Goal: Information Seeking & Learning: Learn about a topic

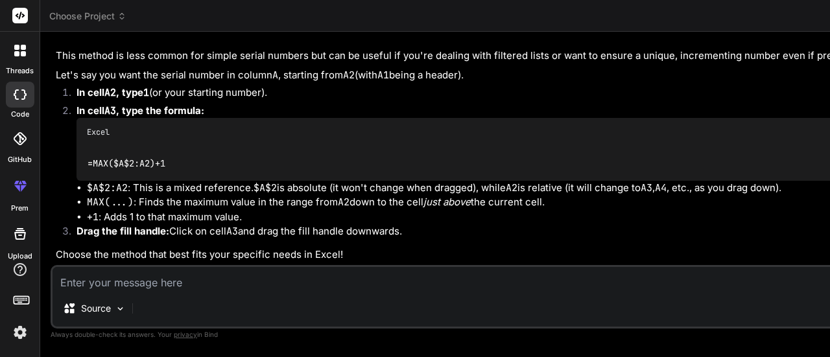
scroll to position [6260, 0]
click at [192, 275] on textarea at bounding box center [742, 278] width 1379 height 23
type textarea "w"
type textarea "x"
type textarea "wh"
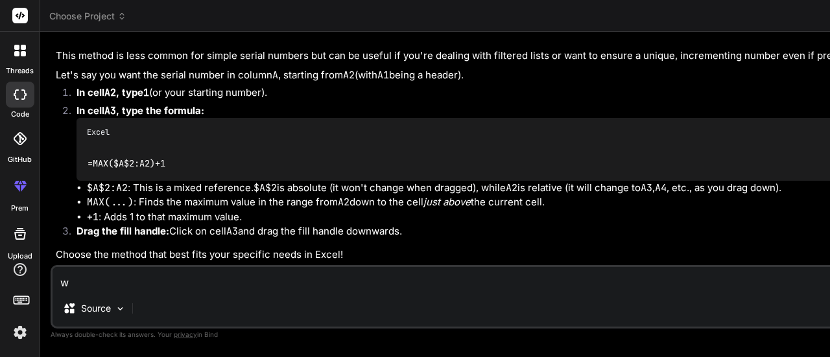
type textarea "x"
type textarea "wha"
type textarea "x"
type textarea "what"
type textarea "x"
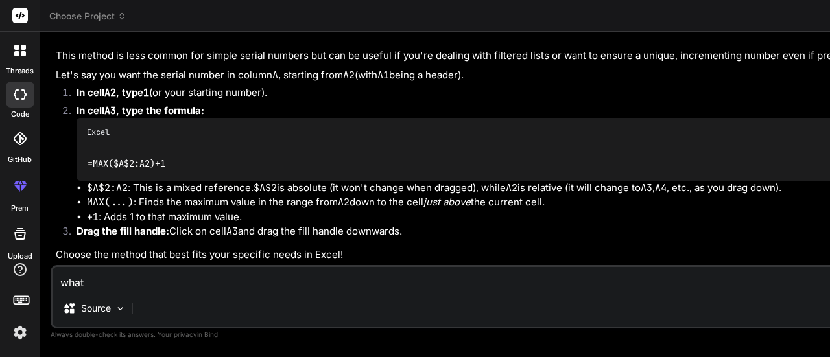
type textarea "what"
type textarea "x"
type textarea "what i"
type textarea "x"
type textarea "what is"
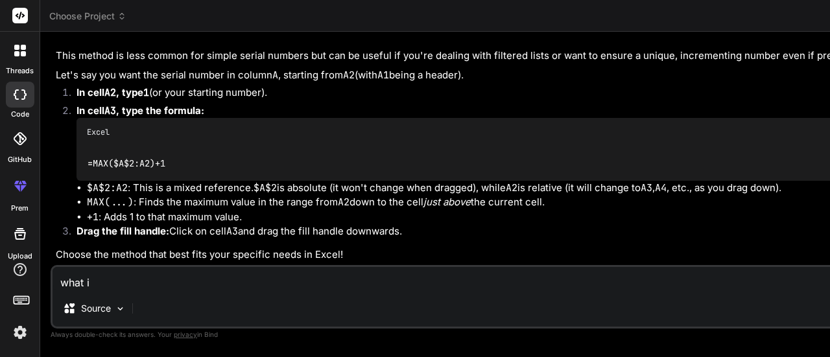
type textarea "x"
type textarea "what is"
type textarea "x"
type textarea "what is f"
type textarea "x"
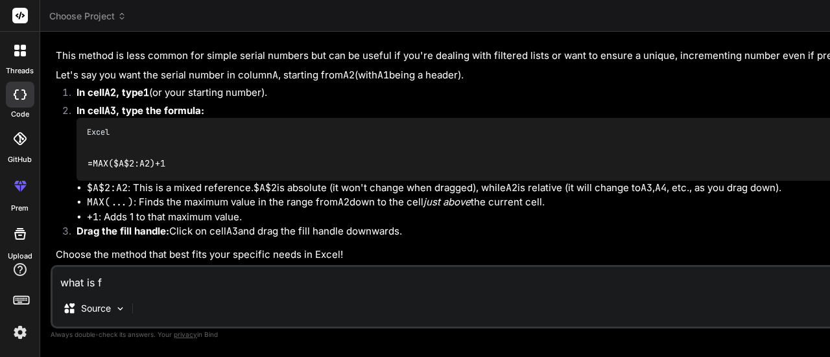
type textarea "what is fl"
type textarea "x"
type textarea "what is fla"
type textarea "x"
type textarea "what is flag"
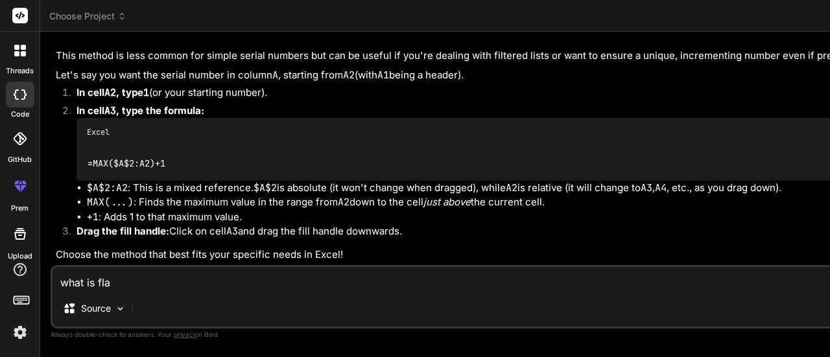
type textarea "x"
type textarea "what is flaga"
type textarea "x"
type textarea "what is flaga3"
type textarea "x"
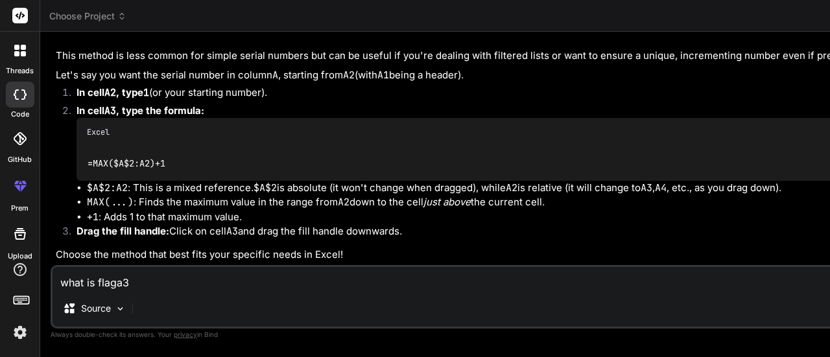
type textarea "what is flaga"
type textarea "x"
type textarea "what is flag"
type textarea "x"
type textarea "what is flagm"
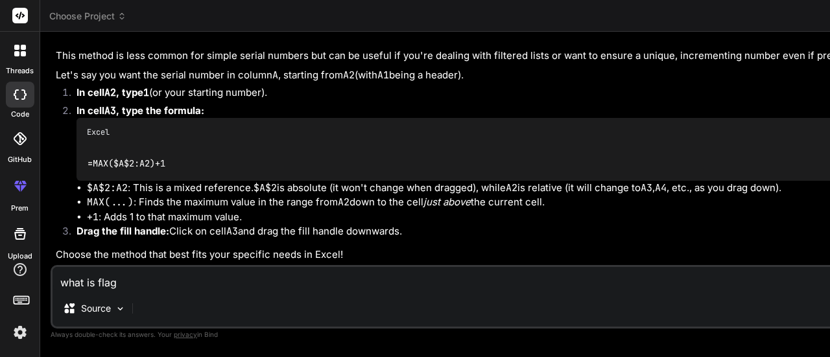
type textarea "x"
type textarea "what is flagma"
type textarea "x"
type textarea "what is flagmap"
type textarea "x"
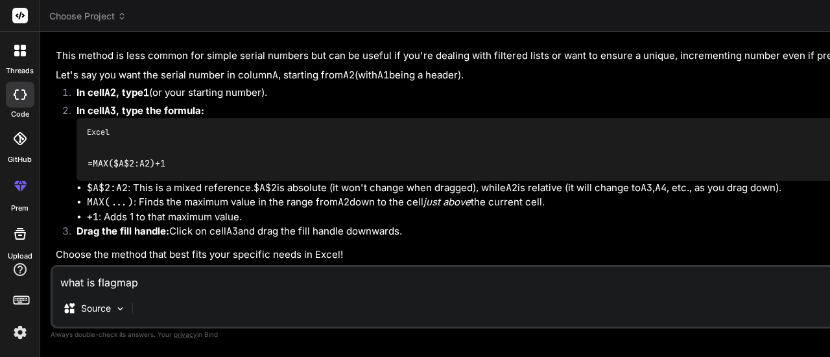
click at [115, 286] on textarea "what is flagmap" at bounding box center [742, 278] width 1379 height 23
click at [221, 147] on div "=MAX($A$2:A2)+1" at bounding box center [754, 164] width 1354 height 34
click at [122, 278] on textarea "what is flagmap" at bounding box center [742, 278] width 1379 height 23
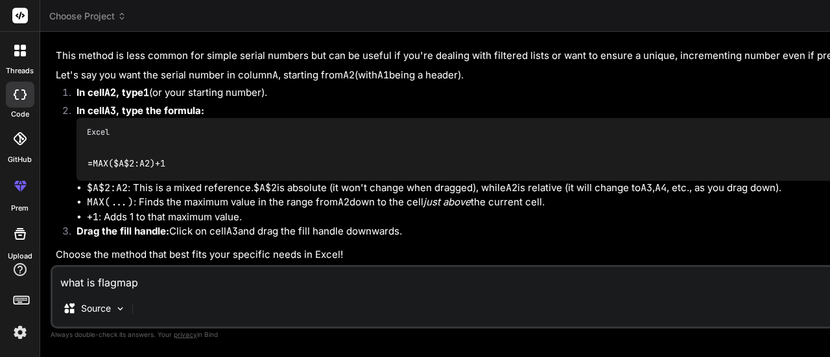
type textarea "what is f"
type textarea "x"
type textarea "what is fl"
type textarea "x"
type textarea "what is fla"
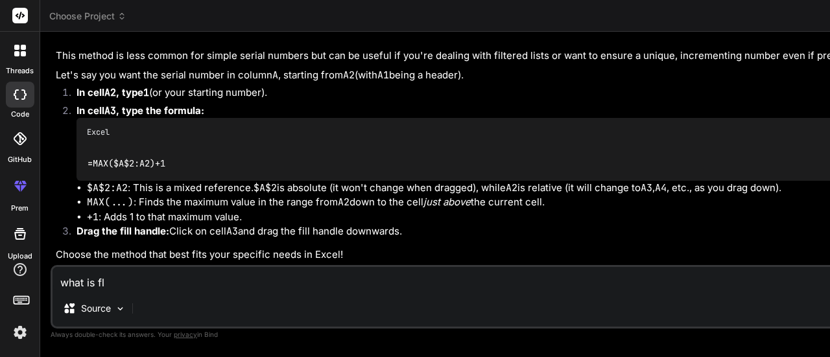
type textarea "x"
type textarea "what is flat"
type textarea "x"
type textarea "what is flatm"
type textarea "x"
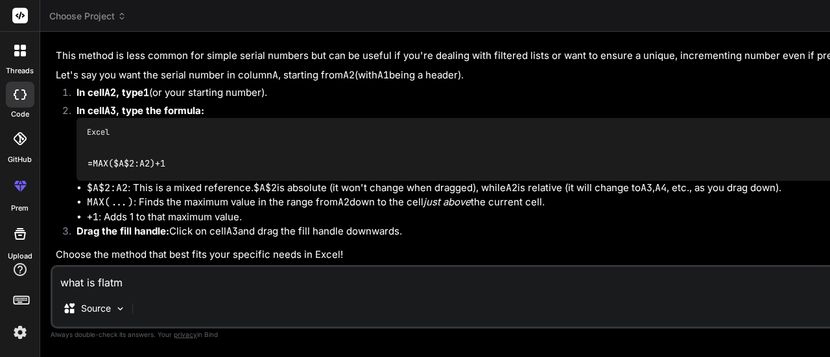
type textarea "what is flatma"
type textarea "x"
type textarea "what is flatmap"
type textarea "x"
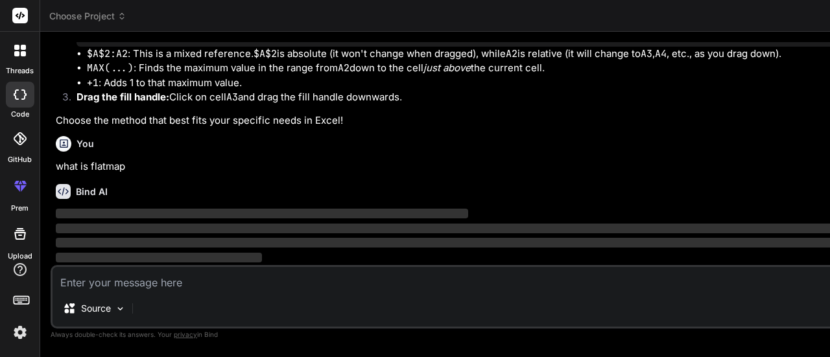
scroll to position [6394, 0]
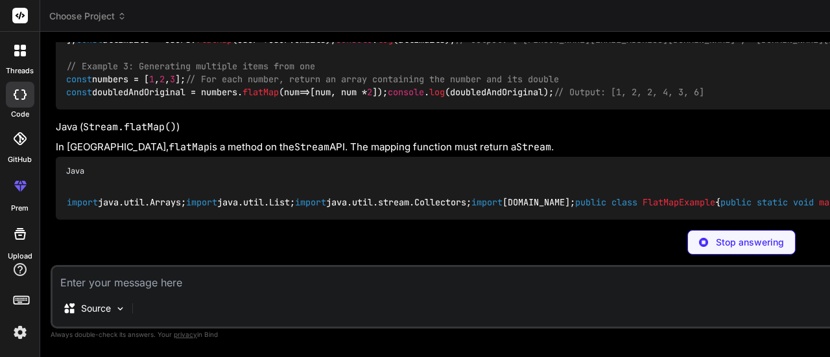
scroll to position [6321, 0]
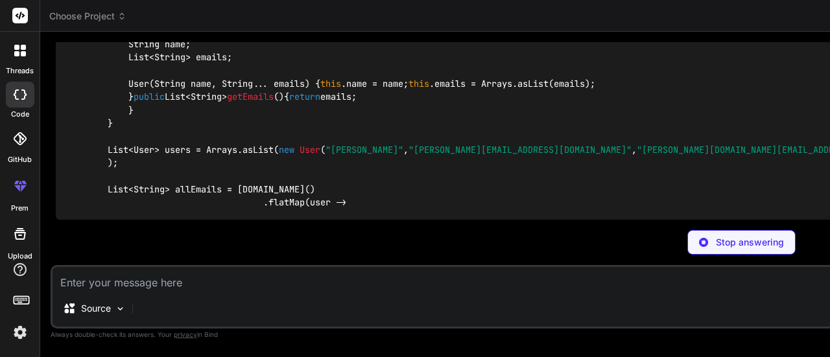
type textarea "x"
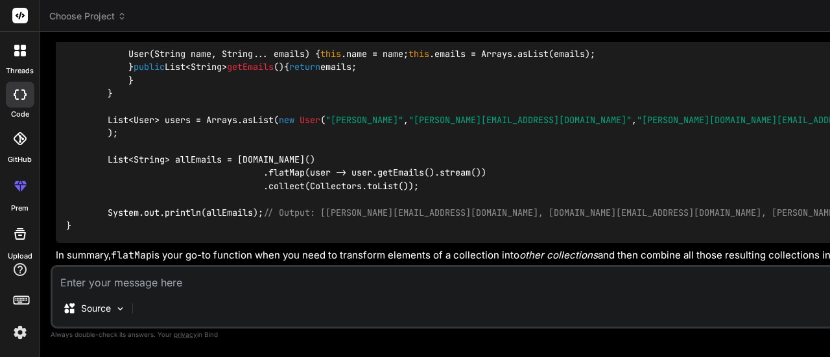
scroll to position [7984, 0]
